Goal: Transaction & Acquisition: Obtain resource

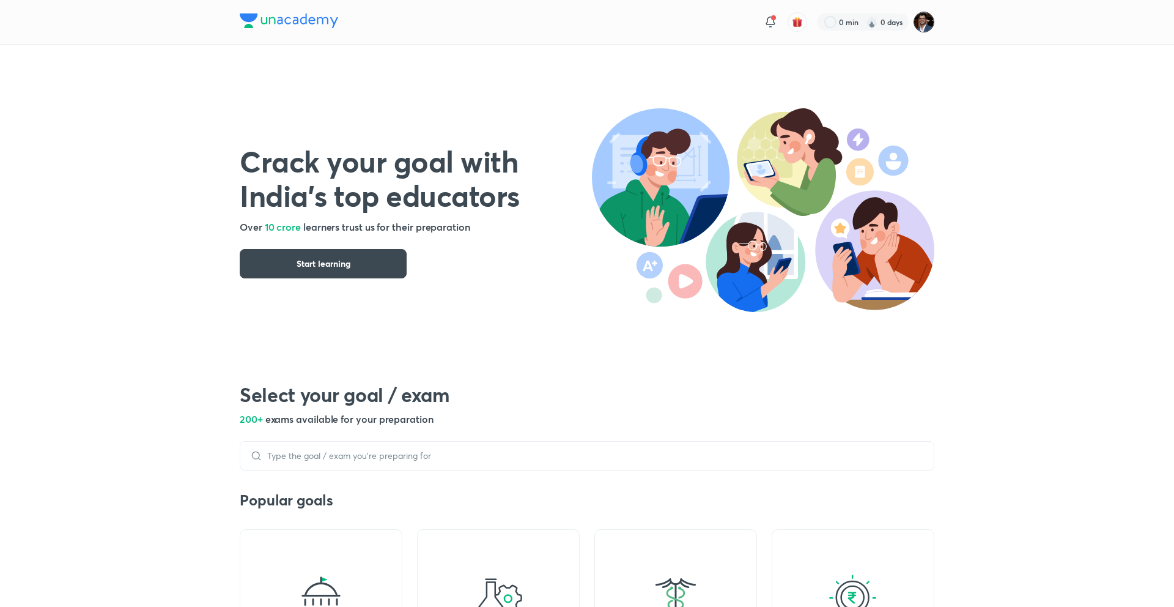
click at [929, 22] on img at bounding box center [923, 22] width 21 height 21
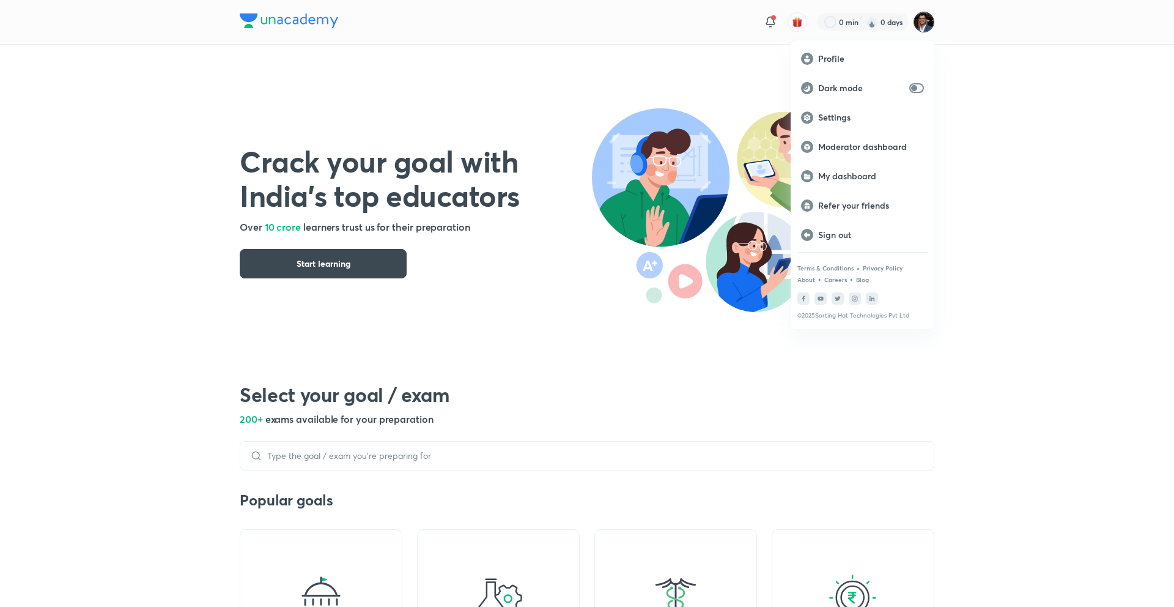
click at [665, 150] on div at bounding box center [587, 303] width 1174 height 607
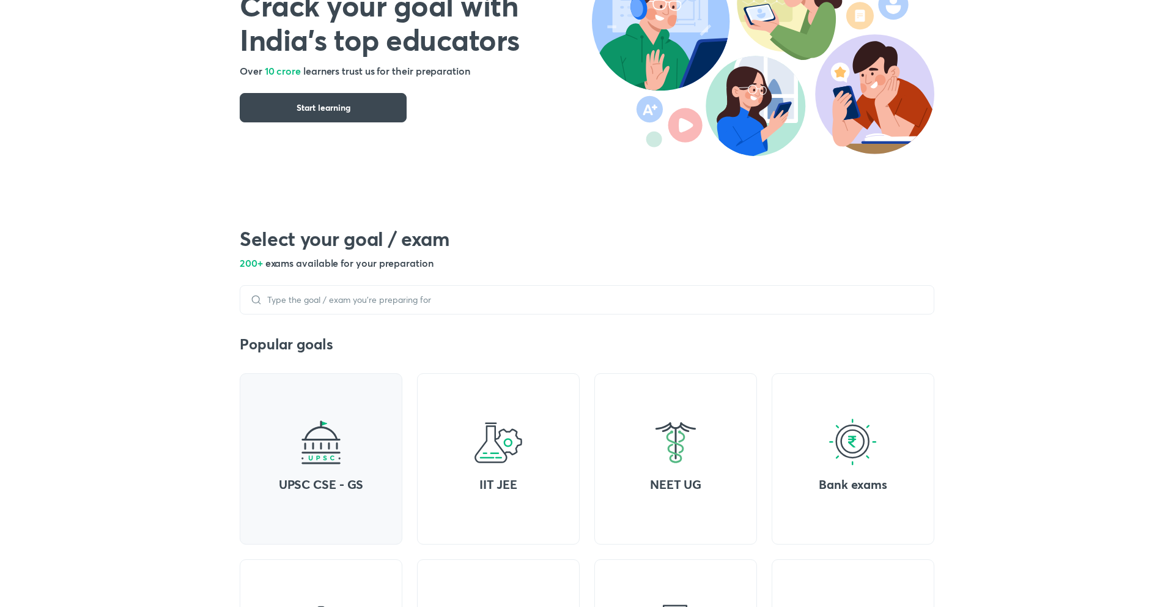
scroll to position [161, 0]
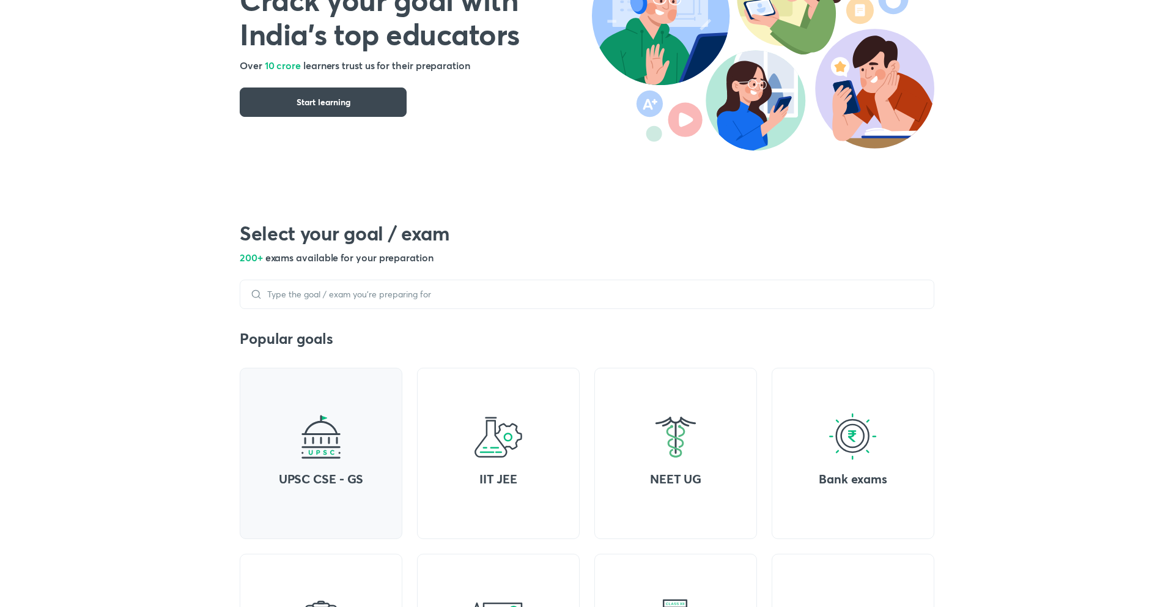
click at [352, 446] on div "UPSC CSE - GS" at bounding box center [321, 452] width 163 height 171
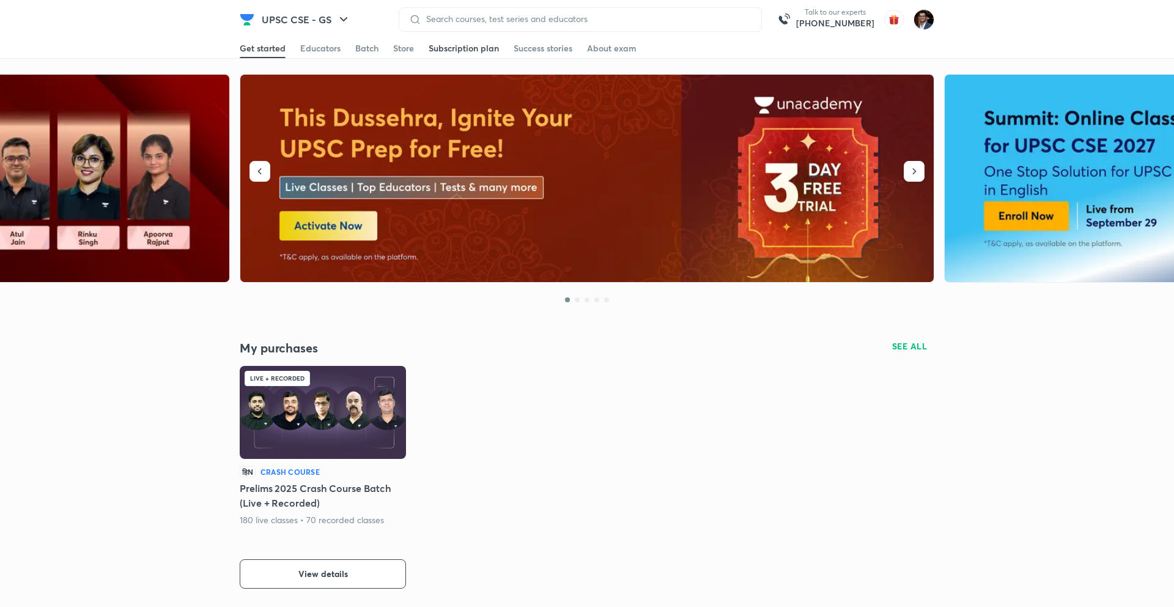
click at [481, 49] on div "Subscription plan" at bounding box center [464, 48] width 70 height 12
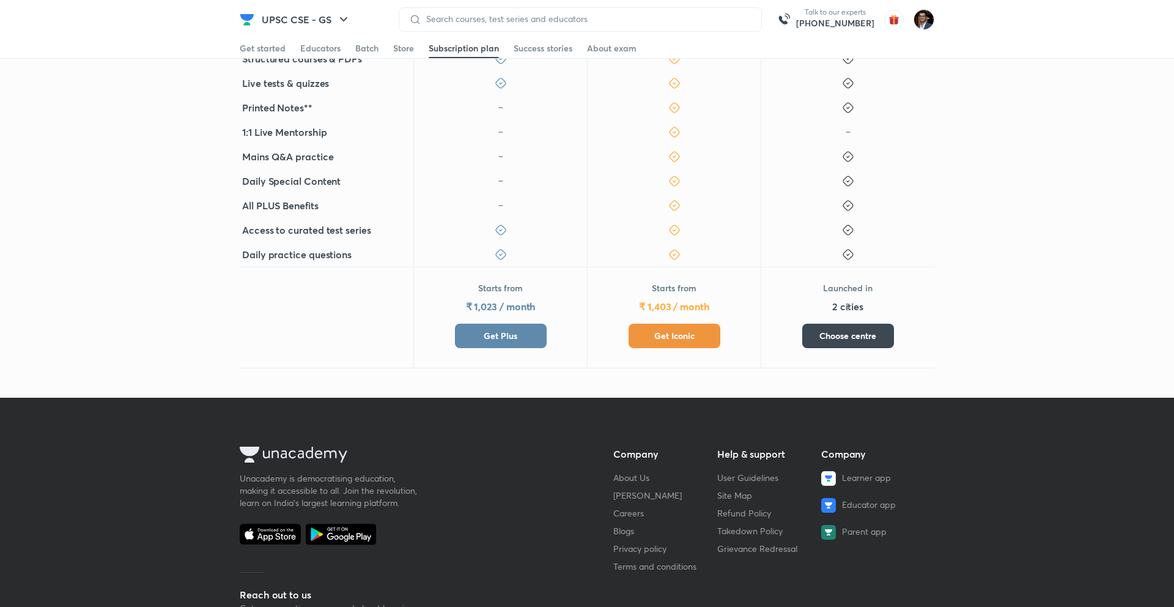
scroll to position [355, 0]
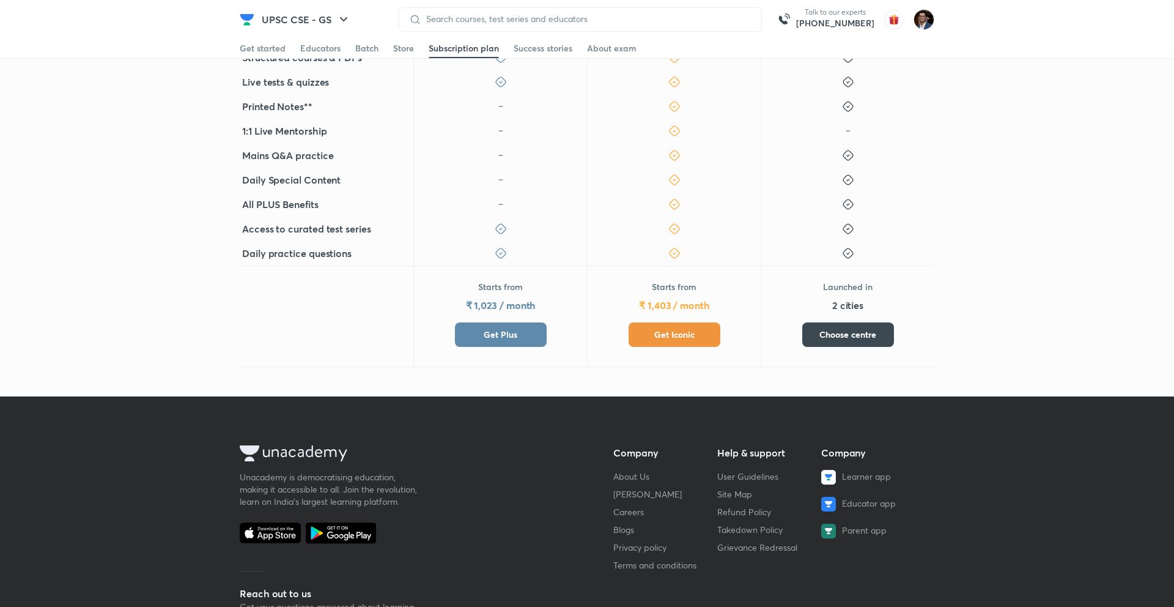
click at [519, 333] on button "Get Plus" at bounding box center [501, 334] width 92 height 24
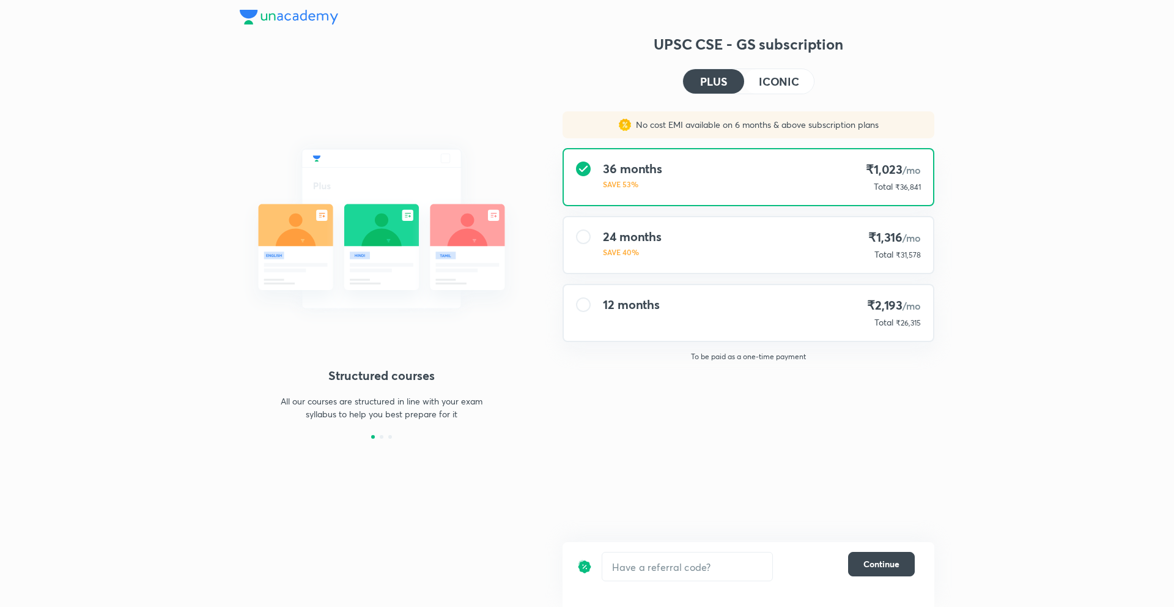
click at [673, 315] on div "12 months ₹2,193 /mo Total ₹26,315" at bounding box center [748, 313] width 369 height 56
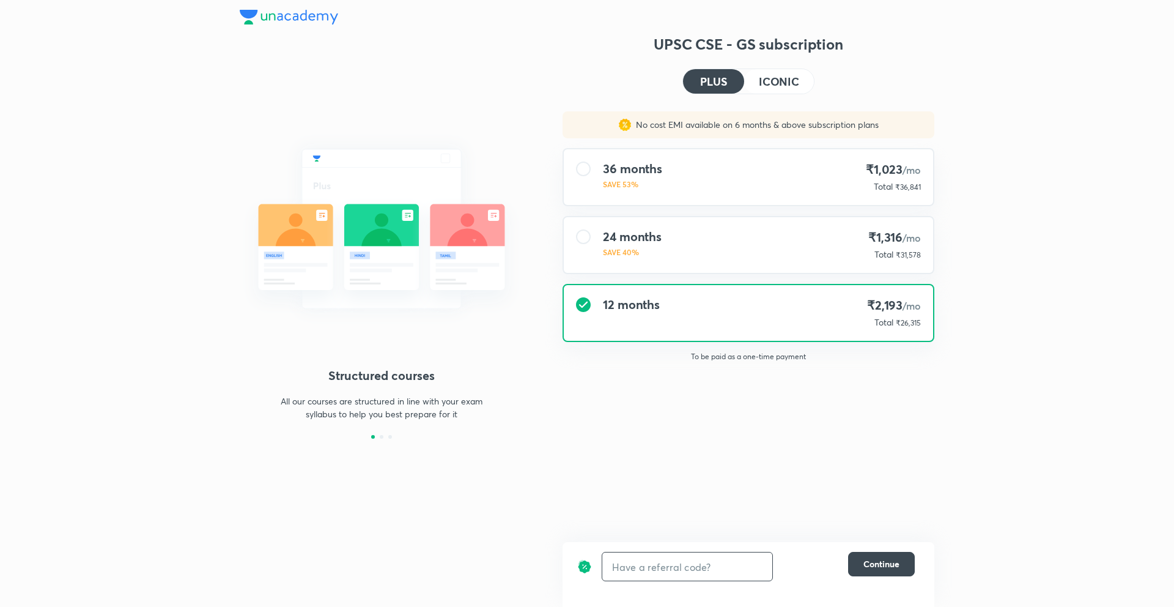
click at [675, 568] on input "text" at bounding box center [687, 566] width 170 height 29
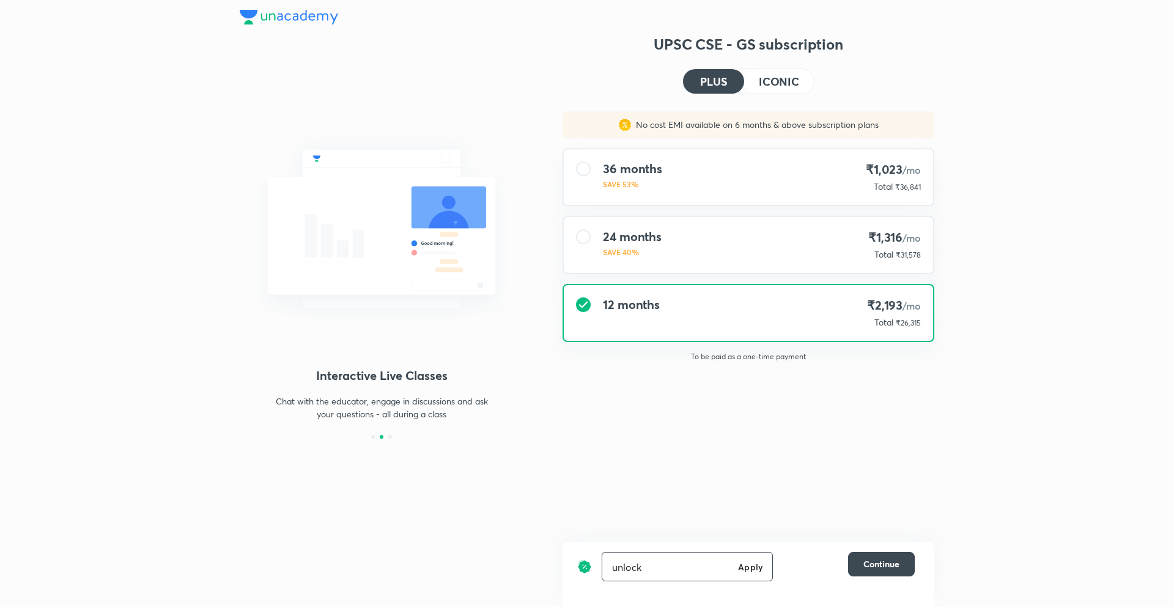
type input "unlock"
click at [739, 562] on h6 "Apply" at bounding box center [750, 566] width 24 height 13
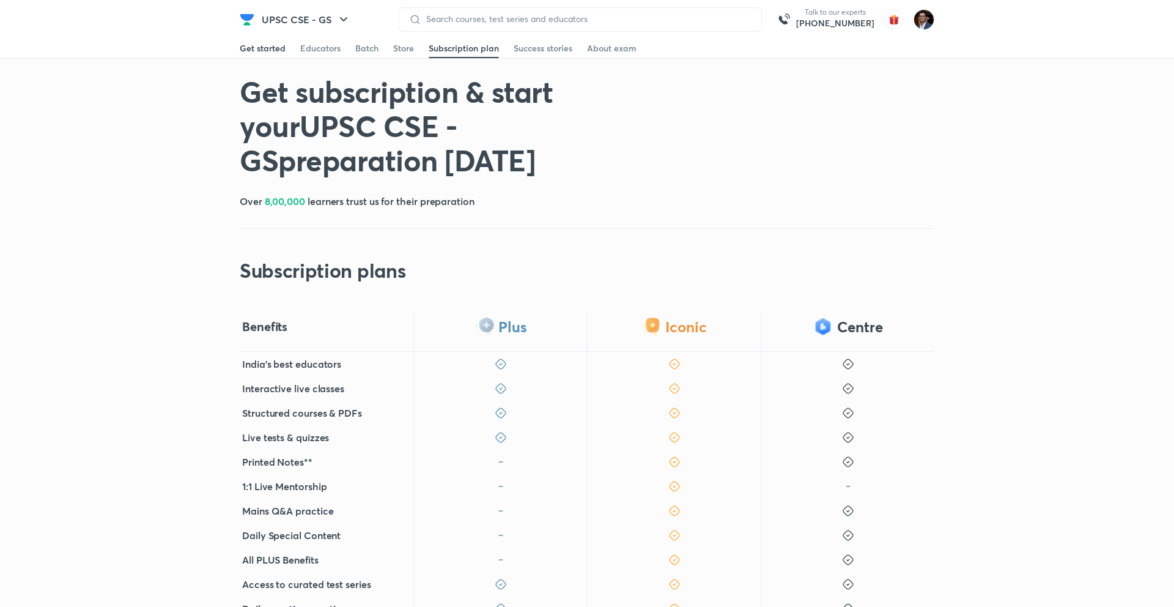
click at [278, 46] on div "Get started" at bounding box center [263, 48] width 46 height 12
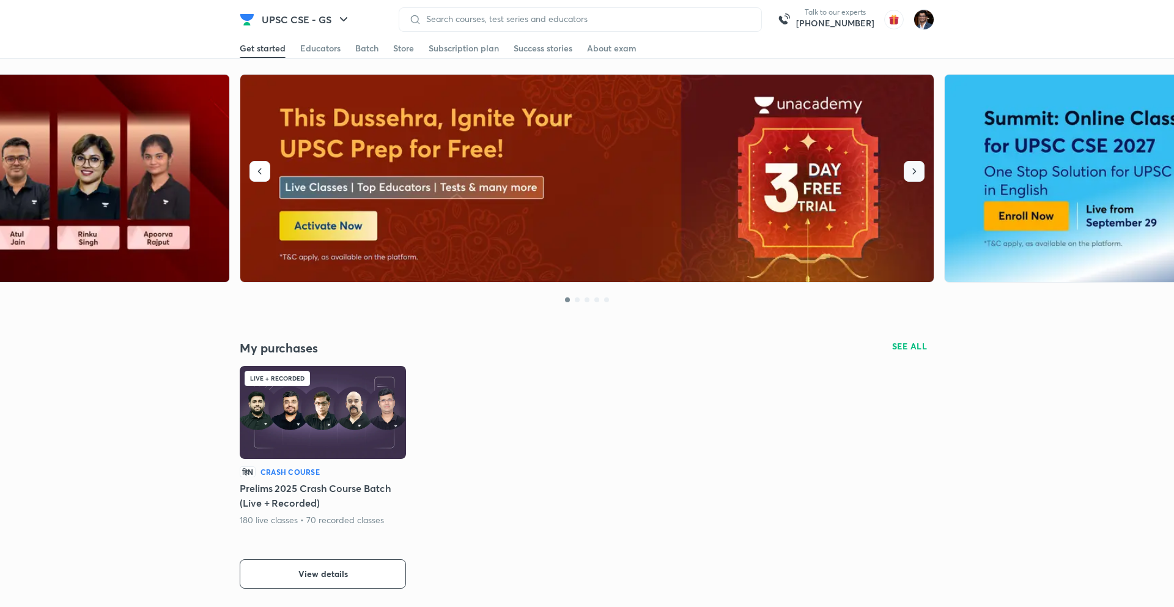
click at [912, 175] on icon "button" at bounding box center [914, 171] width 12 height 12
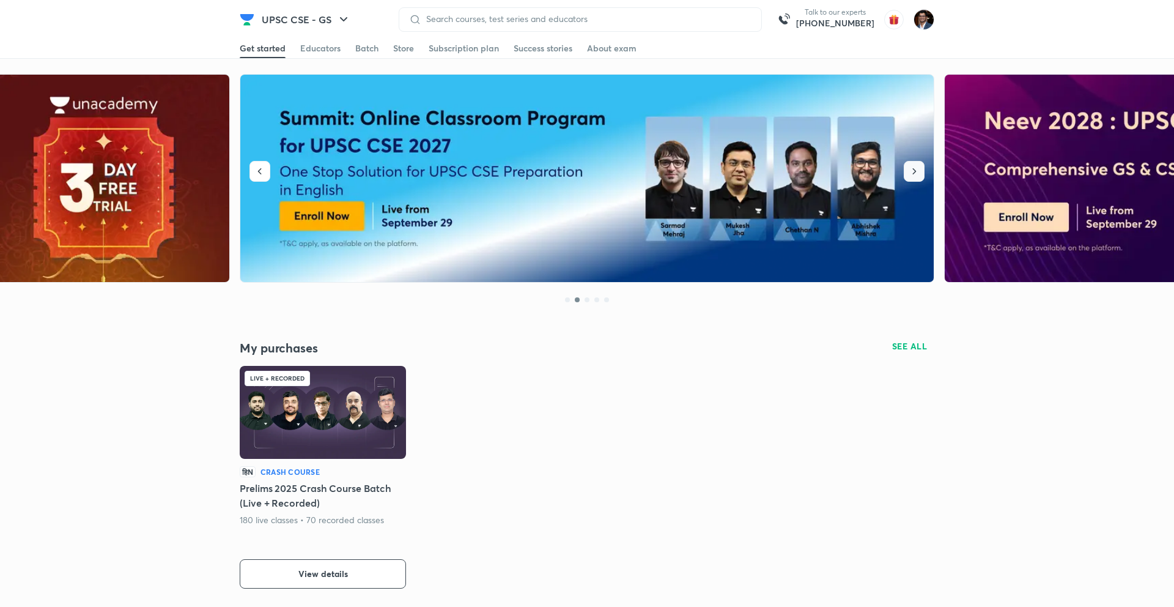
click at [912, 175] on icon "button" at bounding box center [914, 171] width 12 height 12
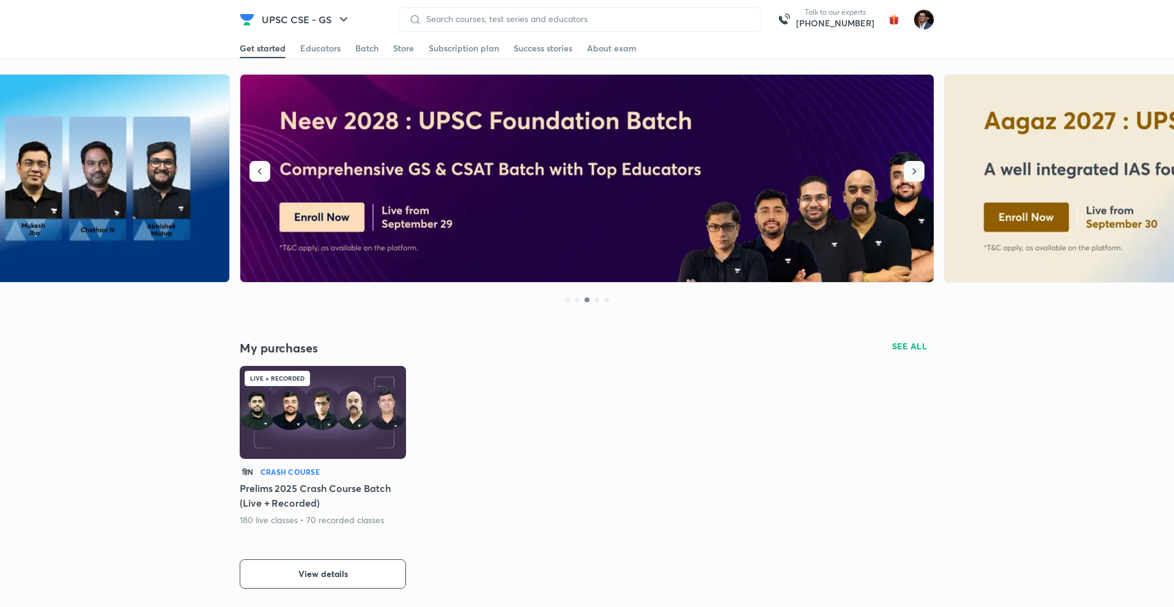
click at [912, 175] on icon "button" at bounding box center [914, 171] width 12 height 12
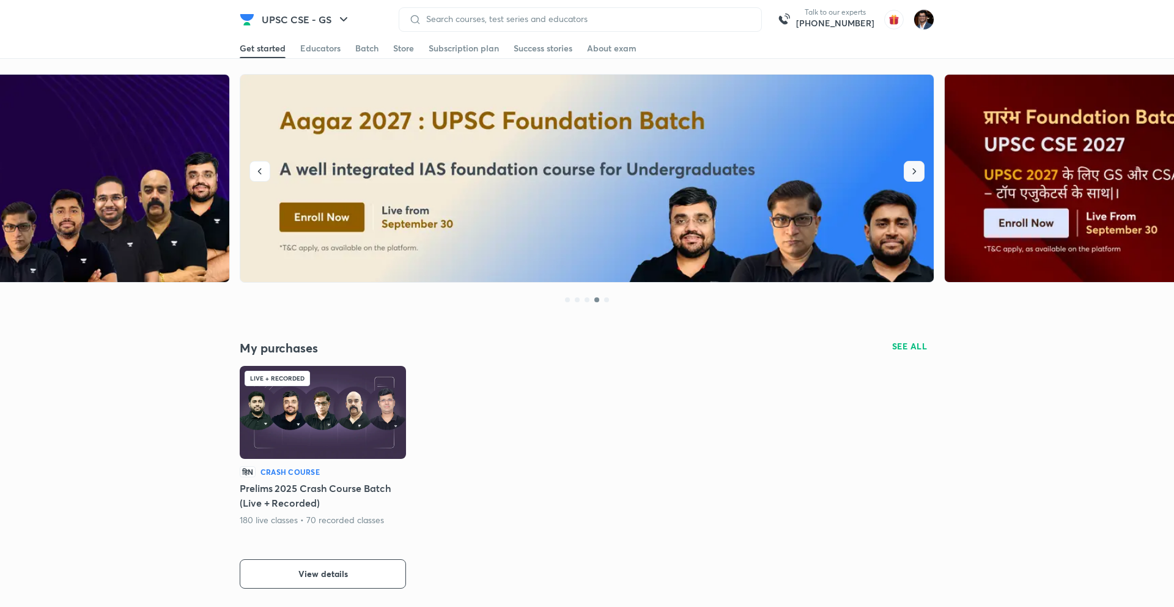
click at [912, 175] on icon "button" at bounding box center [914, 171] width 12 height 12
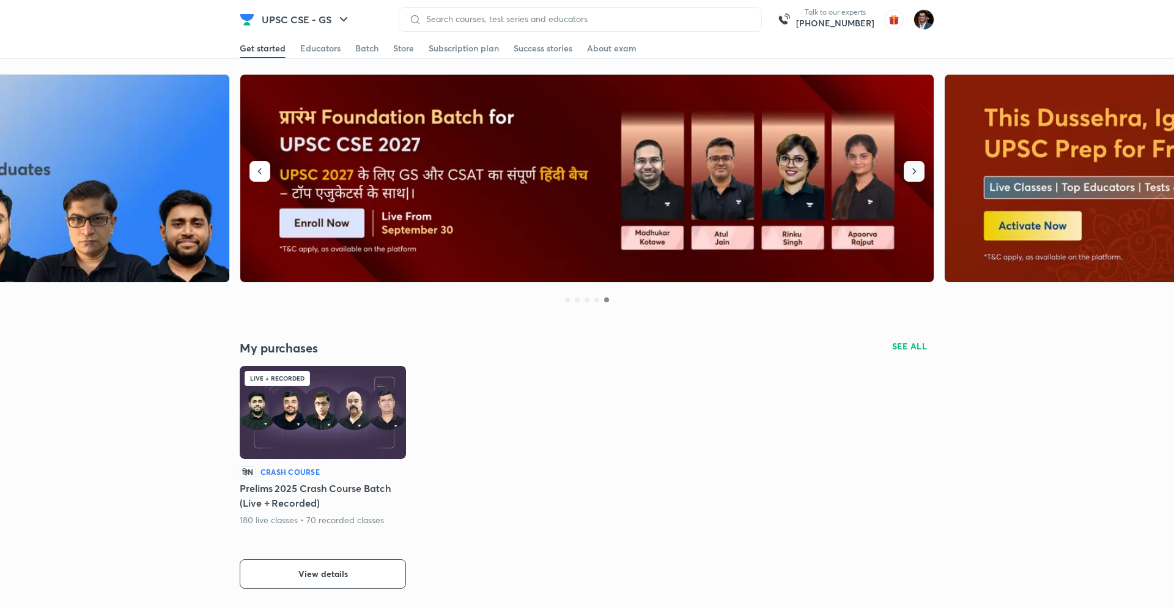
click at [912, 175] on icon "button" at bounding box center [914, 171] width 12 height 12
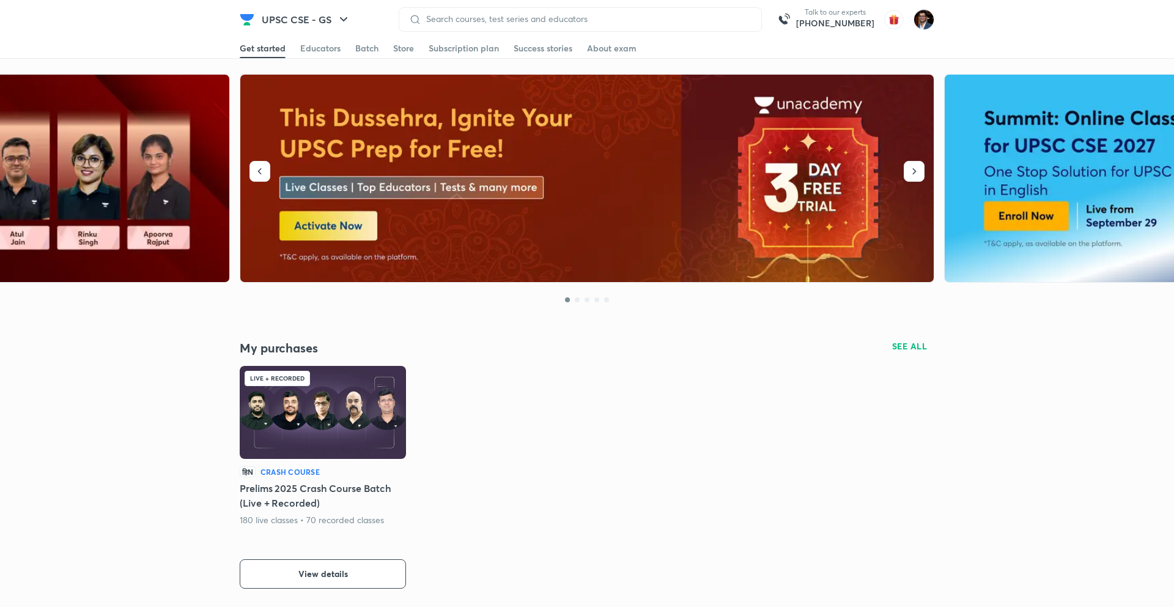
click at [369, 226] on img at bounding box center [587, 179] width 695 height 208
click at [481, 50] on div "Subscription plan" at bounding box center [464, 48] width 70 height 12
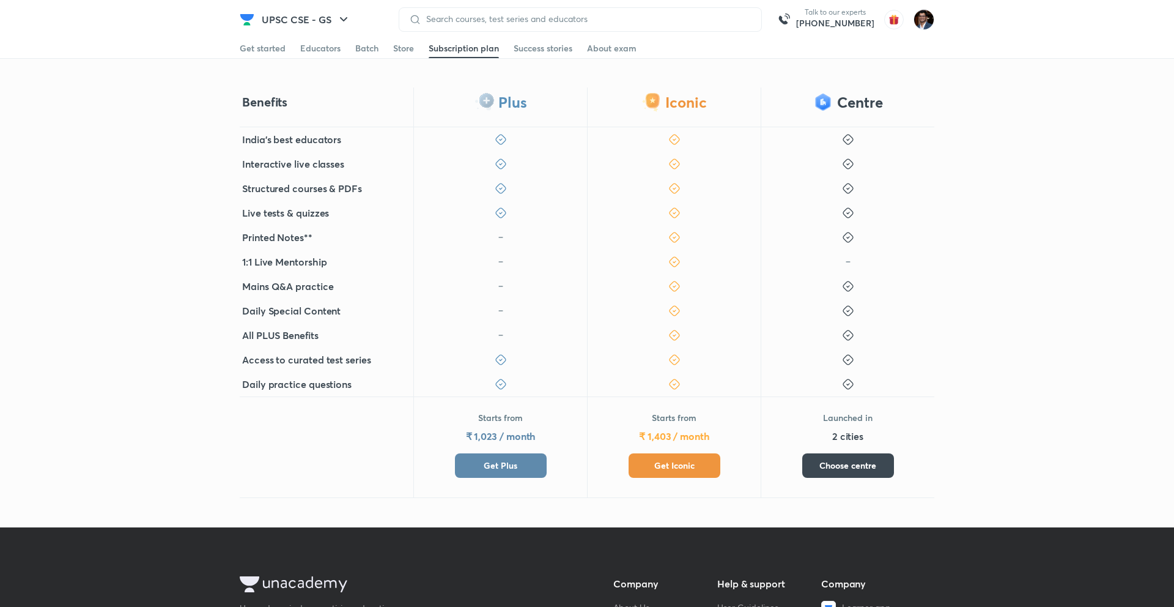
scroll to position [298, 0]
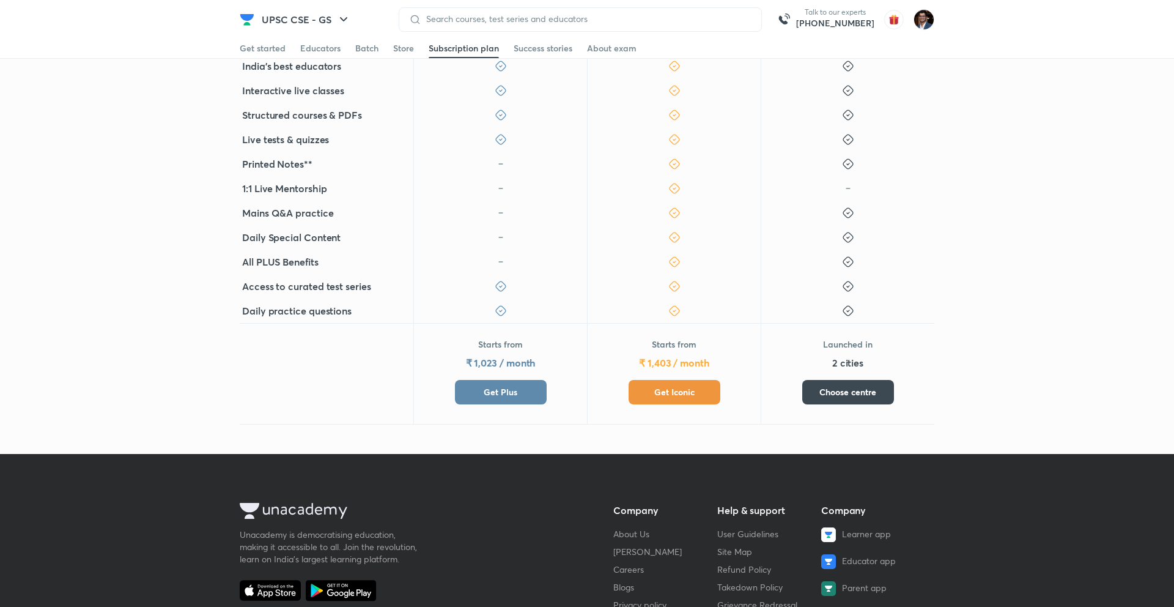
click at [512, 388] on span "Get Plus" at bounding box center [501, 392] width 34 height 12
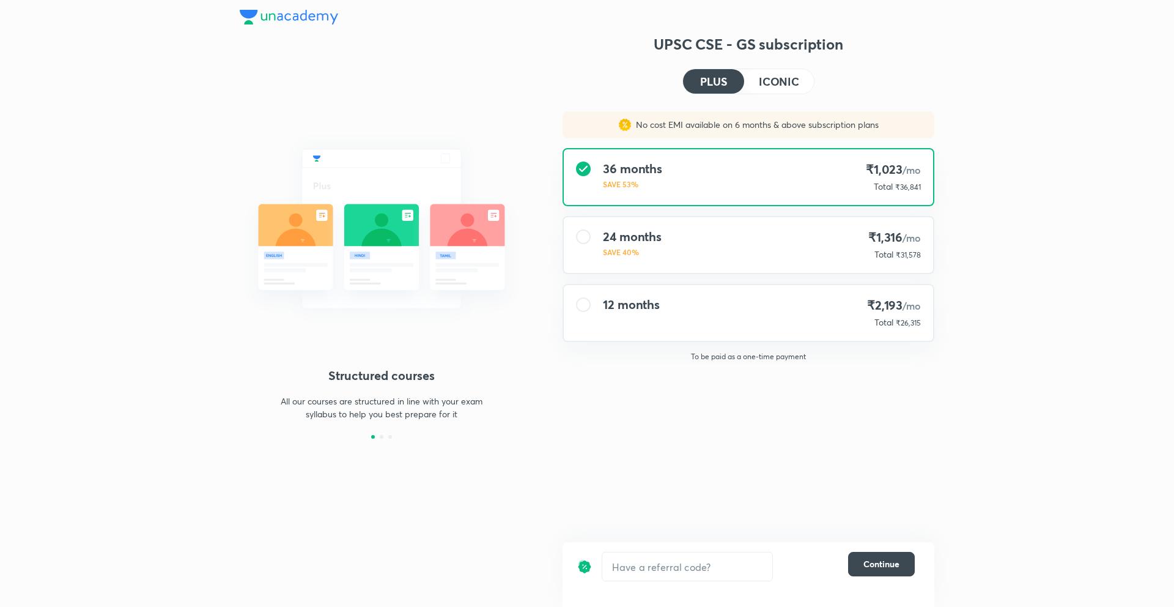
click at [664, 319] on div "12 months ₹2,193 /mo Total ₹26,315" at bounding box center [748, 313] width 369 height 56
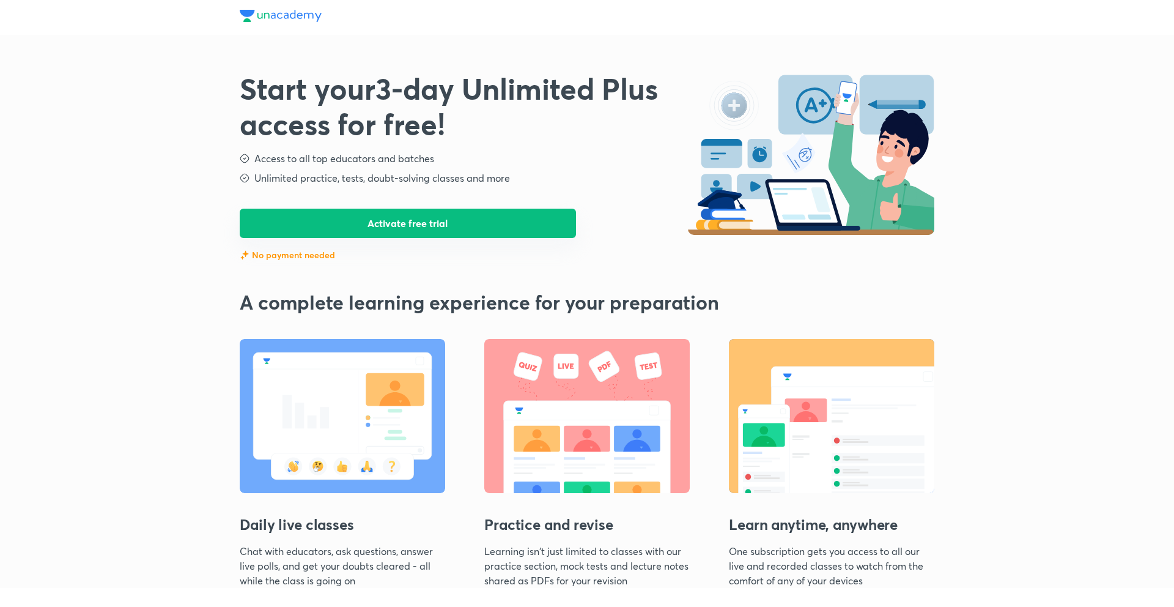
click at [449, 229] on button "Activate free trial" at bounding box center [408, 223] width 336 height 29
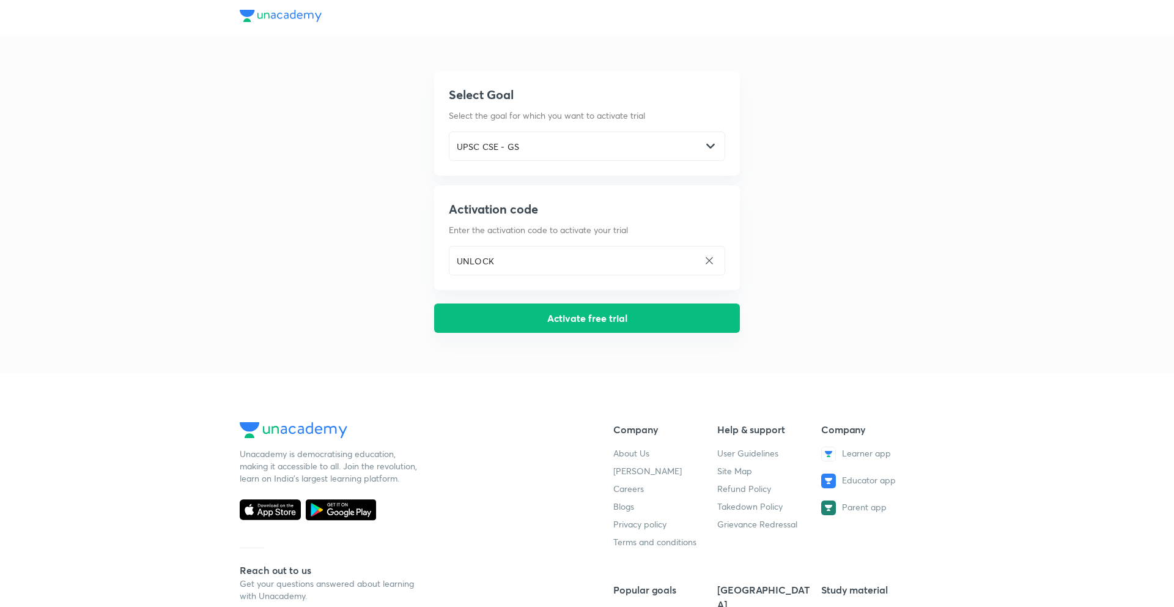
click at [590, 318] on button "Activate free trial" at bounding box center [587, 317] width 306 height 29
